Goal: Information Seeking & Learning: Learn about a topic

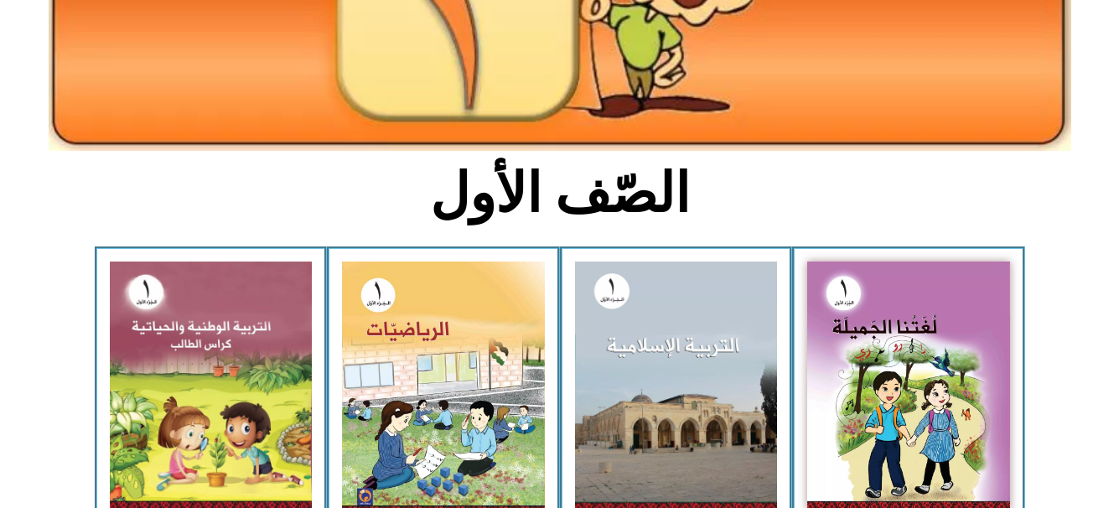
scroll to position [285, 0]
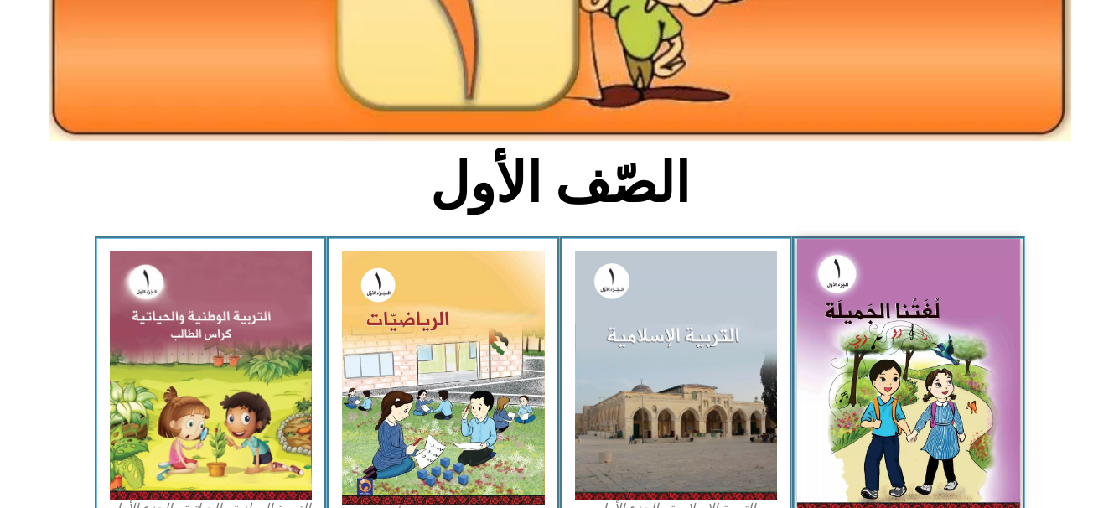
click at [914, 344] on img at bounding box center [908, 376] width 223 height 275
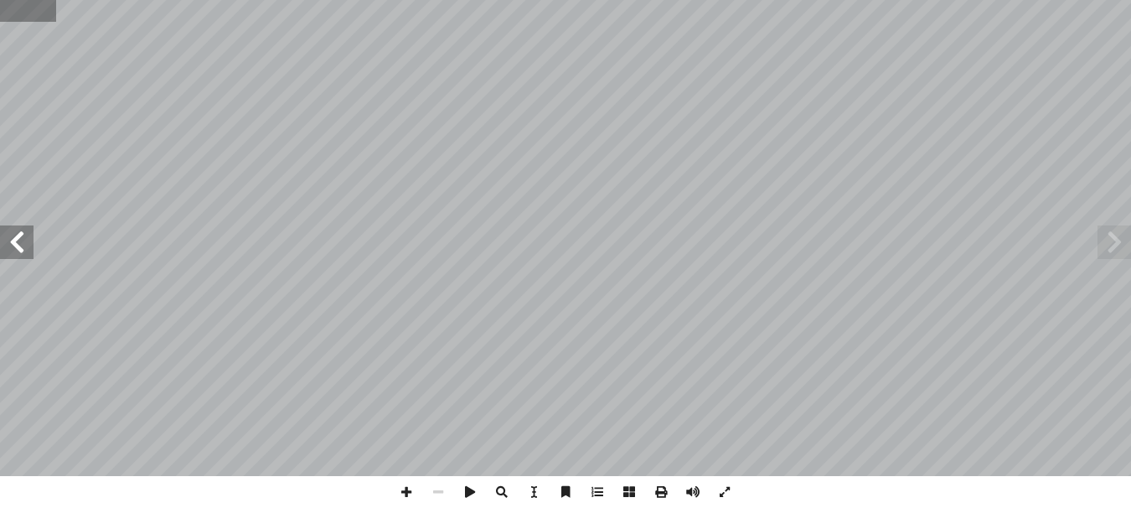
click at [15, 17] on input "text" at bounding box center [28, 11] width 56 height 22
type input "**"
click at [26, 239] on span at bounding box center [17, 242] width 34 height 34
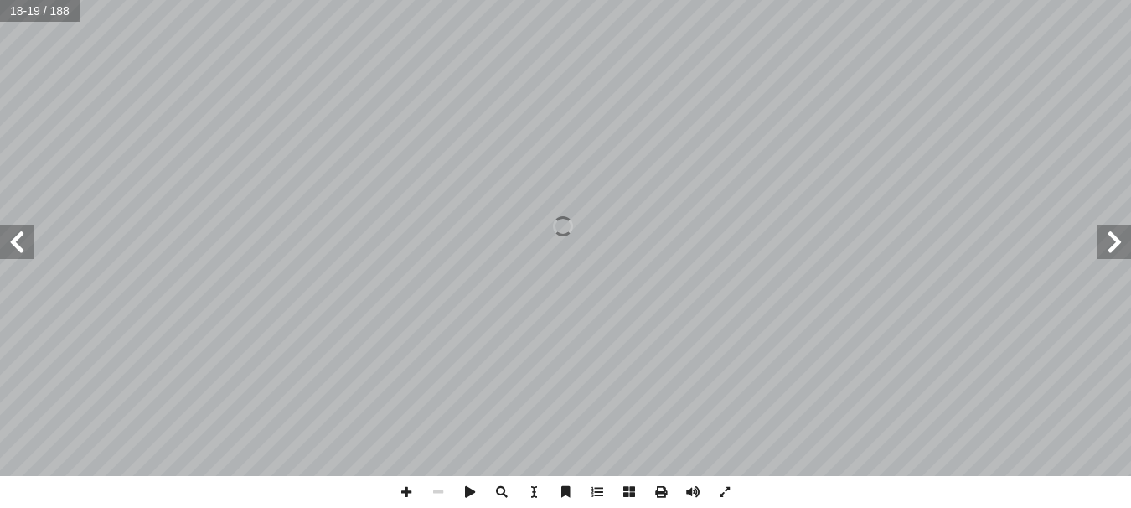
click at [10, 242] on span at bounding box center [17, 242] width 34 height 34
click at [406, 493] on span at bounding box center [406, 492] width 32 height 32
